Goal: Check status: Check status

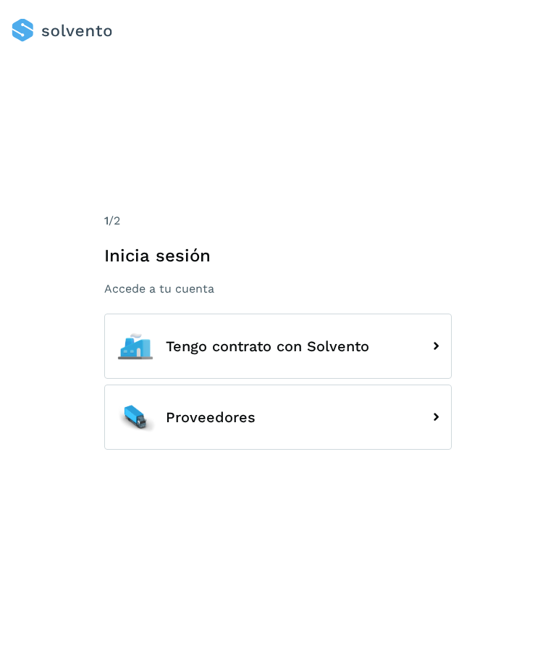
click at [436, 358] on icon at bounding box center [435, 345] width 23 height 23
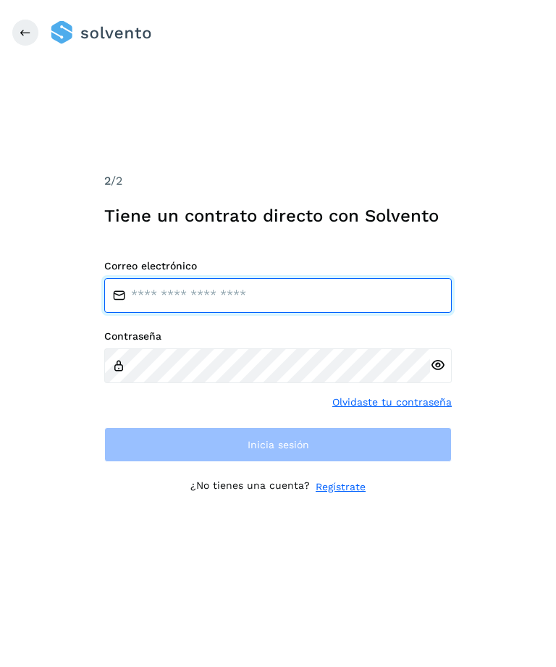
click at [282, 311] on input "email" at bounding box center [278, 295] width 348 height 35
type input "**********"
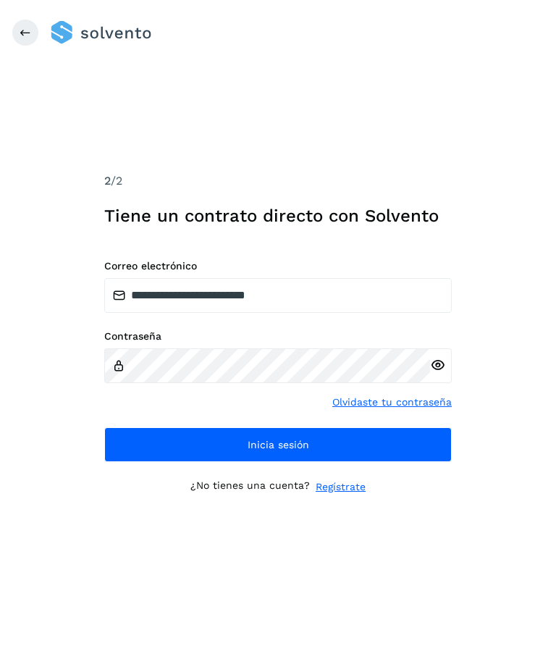
click at [316, 462] on button "Inicia sesión" at bounding box center [278, 444] width 348 height 35
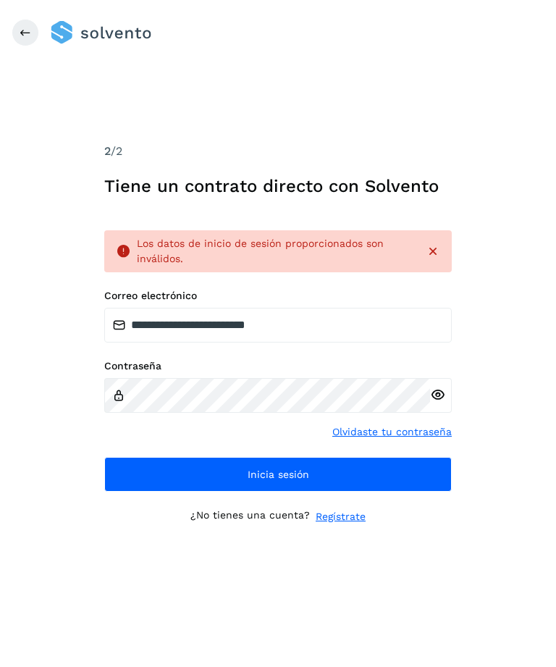
click at [439, 403] on icon at bounding box center [437, 394] width 15 height 15
click at [375, 492] on button "Inicia sesión" at bounding box center [278, 474] width 348 height 35
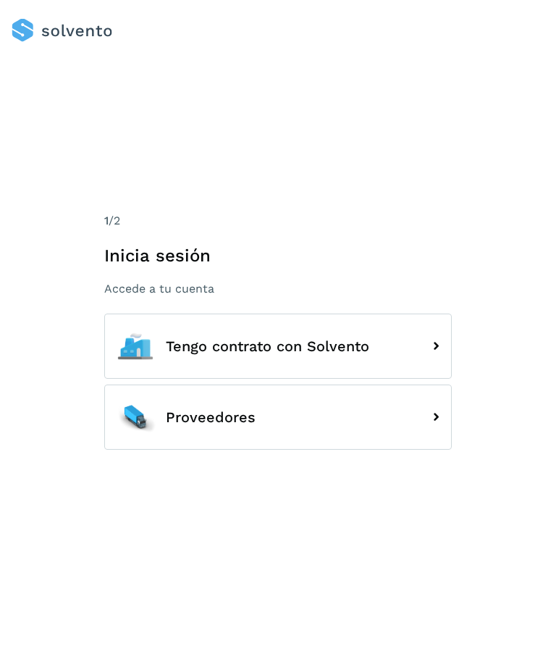
click at [436, 429] on icon at bounding box center [435, 416] width 23 height 23
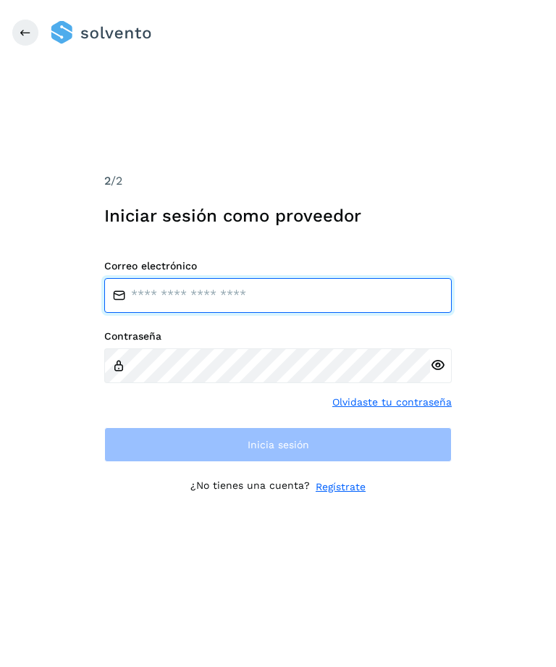
click at [307, 313] on input "email" at bounding box center [278, 295] width 348 height 35
type input "**********"
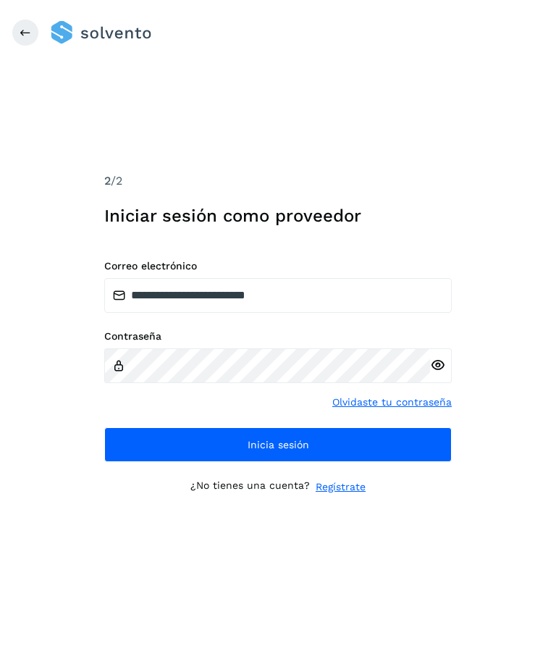
click at [328, 462] on button "Inicia sesión" at bounding box center [278, 444] width 348 height 35
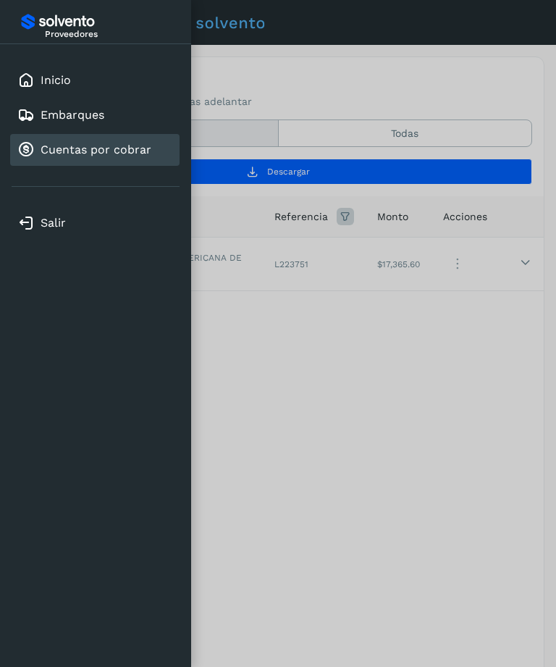
click at [50, 150] on link "Cuentas por cobrar" at bounding box center [96, 150] width 111 height 14
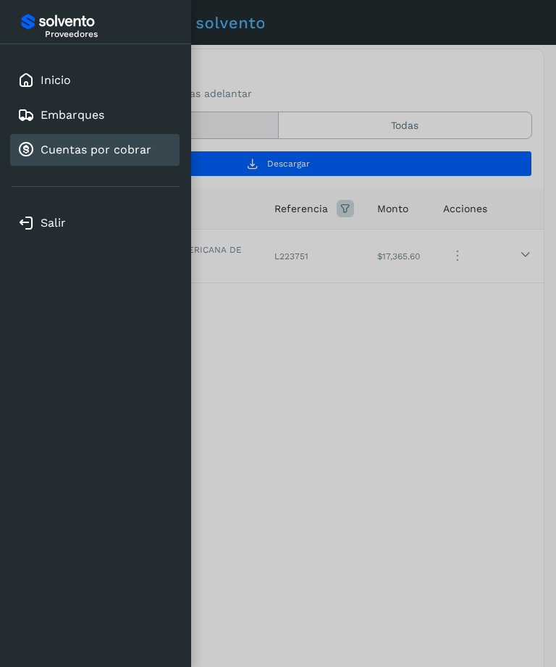
click at [314, 388] on div at bounding box center [278, 333] width 556 height 667
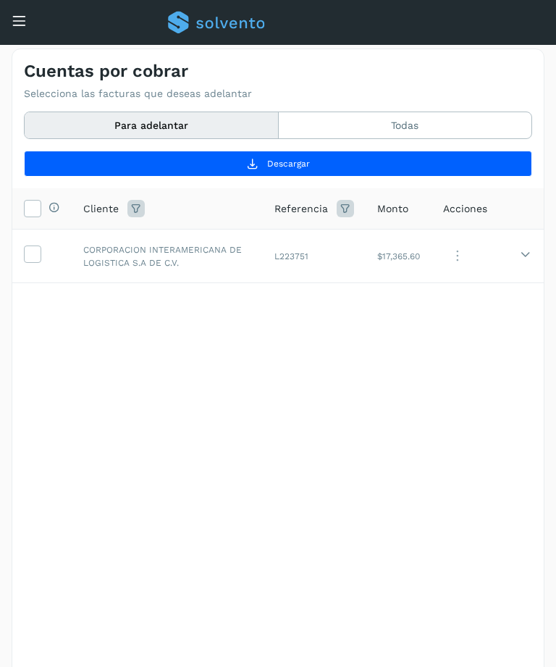
scroll to position [4, 0]
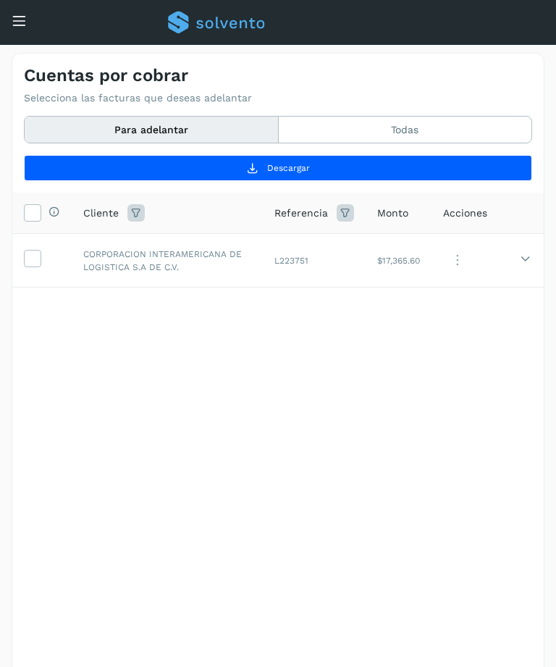
click at [528, 249] on td at bounding box center [526, 261] width 36 height 54
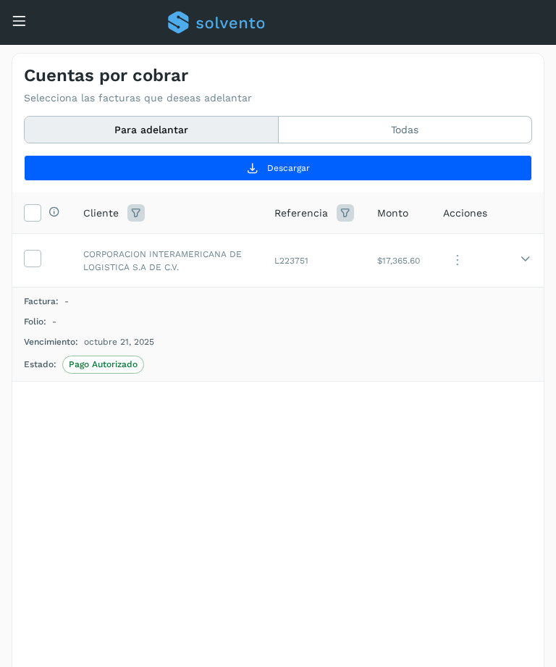
click at [432, 127] on button "Todas" at bounding box center [405, 130] width 253 height 27
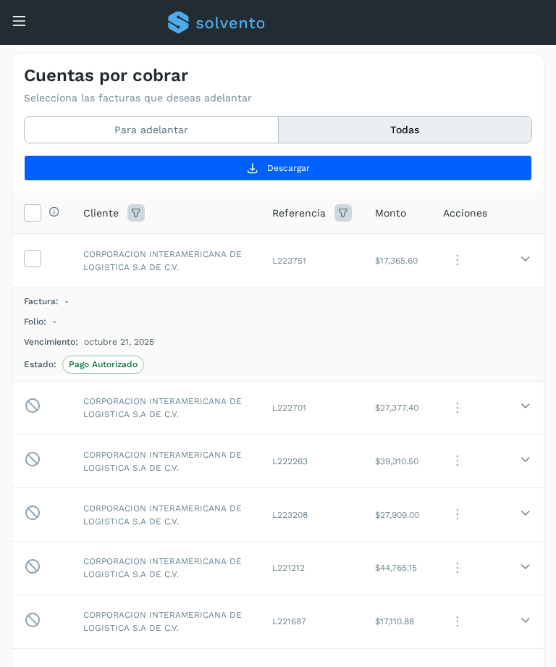
click at [523, 400] on icon at bounding box center [526, 406] width 12 height 12
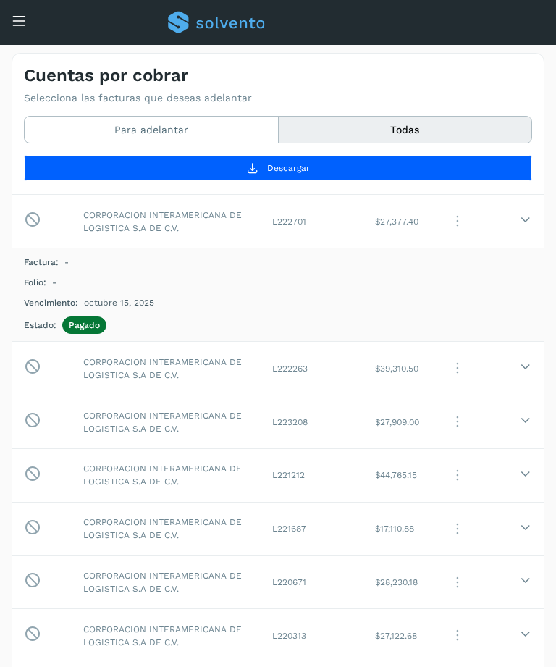
scroll to position [101, 0]
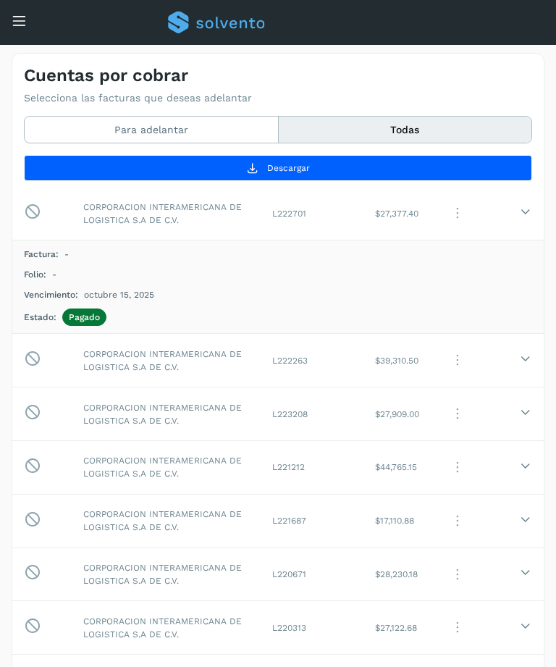
click at [518, 358] on td at bounding box center [526, 361] width 36 height 54
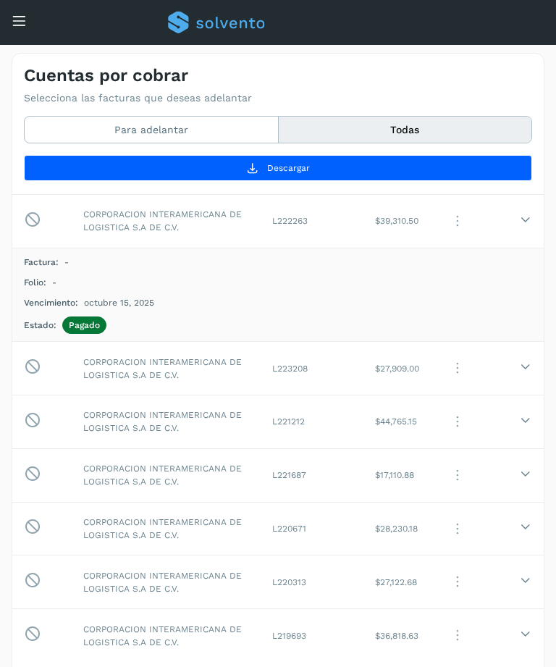
scroll to position [148, 0]
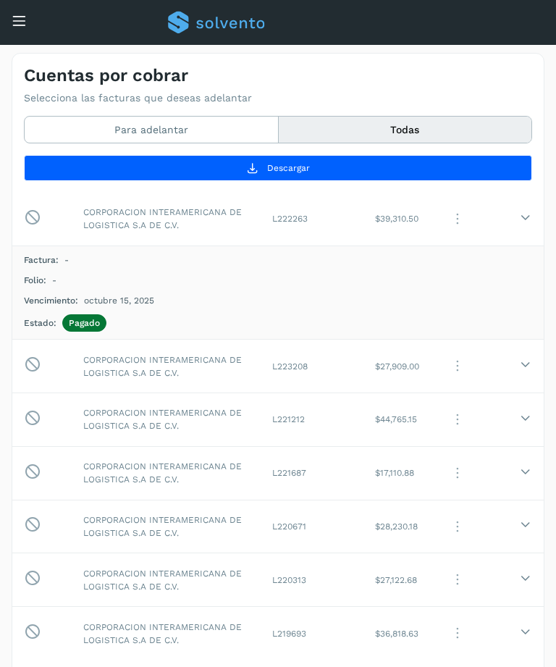
click at [518, 366] on td at bounding box center [526, 367] width 36 height 54
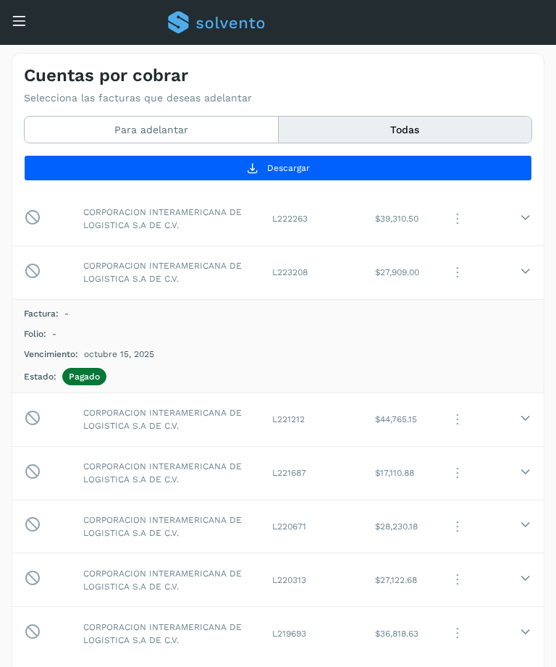
click at [518, 414] on td at bounding box center [526, 419] width 36 height 54
